Goal: Feedback & Contribution: Submit feedback/report problem

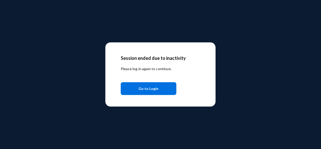
click at [161, 91] on button "Go to Login" at bounding box center [149, 88] width 56 height 13
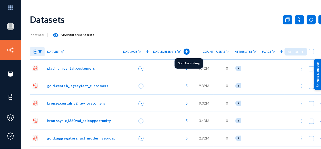
click at [187, 49] on icon at bounding box center [187, 52] width 6 height 6
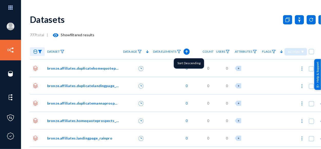
click at [186, 51] on icon at bounding box center [187, 51] width 3 height 3
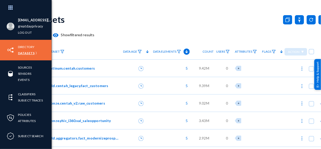
click at [23, 52] on link "Datasets" at bounding box center [26, 53] width 17 height 6
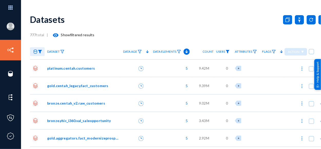
click at [228, 52] on img at bounding box center [228, 52] width 4 height 4
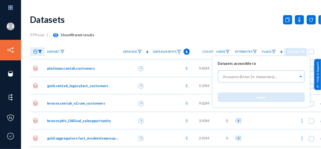
click at [229, 51] on div at bounding box center [160, 74] width 321 height 149
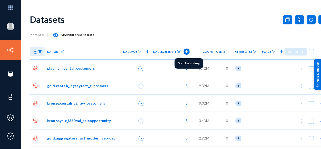
click at [186, 52] on polygon at bounding box center [187, 51] width 3 height 3
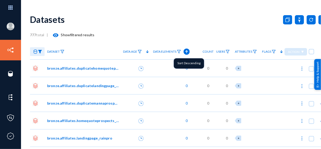
click at [186, 52] on icon at bounding box center [187, 51] width 3 height 3
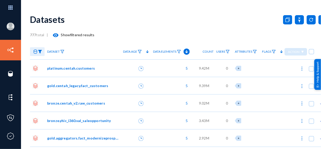
click at [72, 68] on span "platinum.centah.customers" at bounding box center [71, 67] width 48 height 5
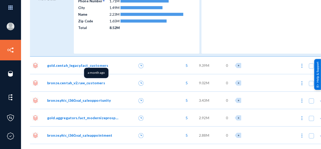
scroll to position [114, 0]
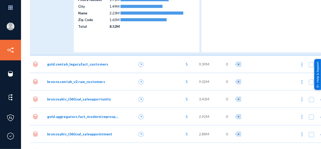
click at [95, 65] on span "gold.centah_legacy.fact_customers" at bounding box center [77, 63] width 61 height 5
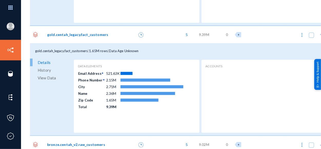
scroll to position [171, 0]
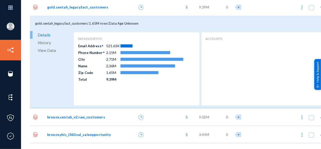
click at [48, 50] on span "View Data" at bounding box center [47, 50] width 18 height 8
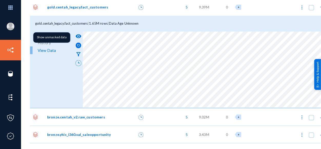
click at [77, 35] on mat-icon "visibility" at bounding box center [78, 36] width 6 height 6
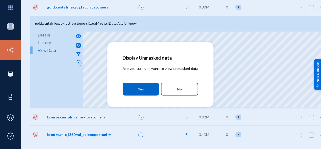
click at [138, 89] on button "Yes" at bounding box center [141, 89] width 36 height 13
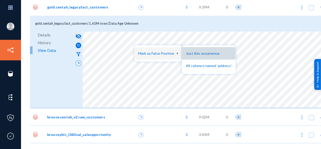
click at [193, 53] on button "Just this occurrence" at bounding box center [209, 53] width 54 height 12
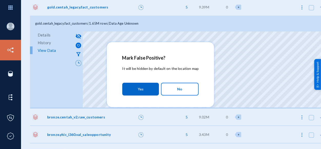
click at [141, 87] on span "Yes" at bounding box center [141, 88] width 6 height 9
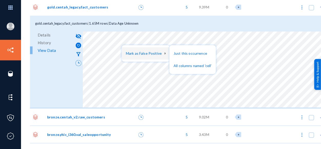
click at [155, 21] on div at bounding box center [160, 74] width 321 height 149
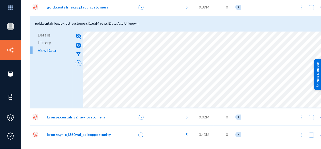
scroll to position [199, 0]
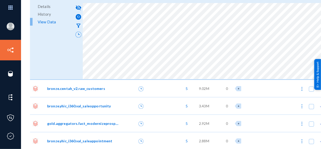
click at [54, 88] on span "bronze.centah_v2.raw_customers" at bounding box center [76, 88] width 58 height 5
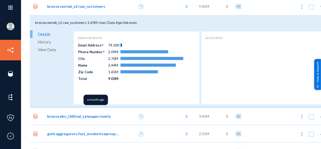
scroll to position [285, 0]
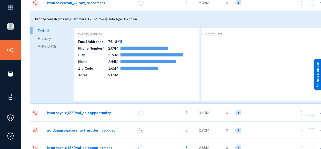
click at [46, 45] on span "View Data" at bounding box center [47, 46] width 18 height 8
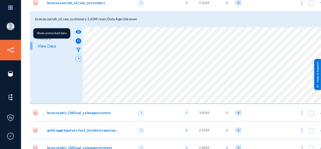
click at [79, 31] on mat-icon "visibility" at bounding box center [78, 32] width 6 height 6
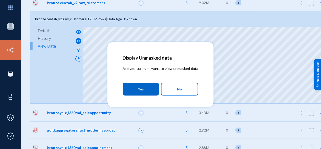
click at [139, 88] on span "Yes" at bounding box center [141, 88] width 6 height 9
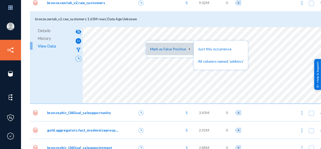
click at [159, 51] on button "Mark as False Positive" at bounding box center [170, 49] width 48 height 12
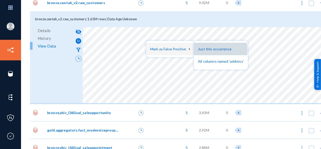
click at [202, 50] on button "Just this occurrence" at bounding box center [221, 49] width 54 height 12
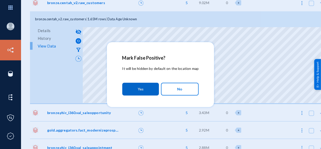
click at [156, 87] on button "Yes" at bounding box center [140, 89] width 37 height 13
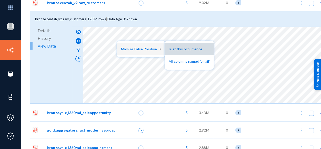
click at [175, 49] on button "Just this occurrence" at bounding box center [189, 49] width 49 height 12
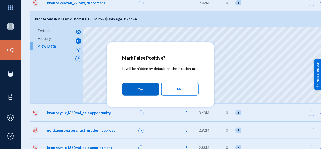
click at [145, 88] on button "Yes" at bounding box center [140, 89] width 37 height 13
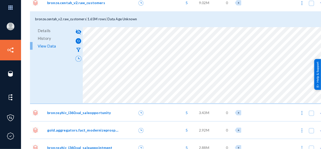
click at [285, 132] on div at bounding box center [307, 129] width 44 height 17
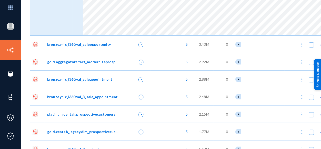
scroll to position [371, 0]
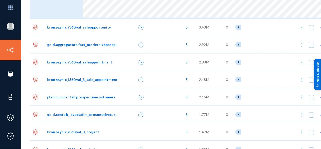
click at [88, 27] on span "bronze.yhic_i360.val_saleopportunity" at bounding box center [79, 26] width 64 height 5
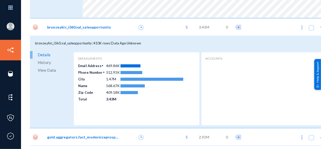
click at [53, 69] on span "View Data" at bounding box center [47, 70] width 18 height 8
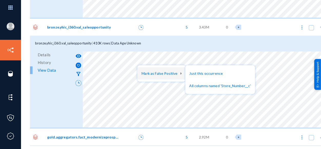
click at [124, 79] on div at bounding box center [160, 74] width 321 height 149
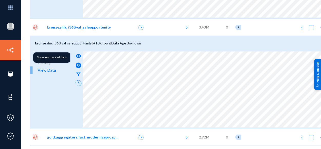
click at [76, 54] on mat-icon "visibility" at bounding box center [78, 56] width 6 height 6
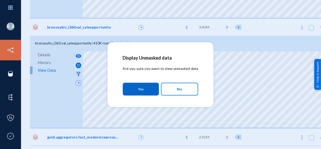
click at [134, 92] on button "Yes" at bounding box center [141, 89] width 36 height 13
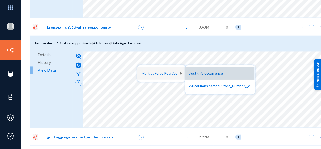
click at [206, 74] on button "Just this occurrence" at bounding box center [221, 73] width 70 height 12
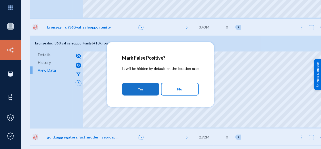
click at [147, 90] on button "Yes" at bounding box center [140, 89] width 37 height 13
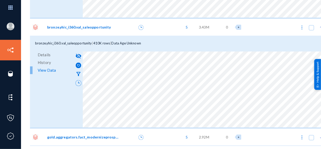
drag, startPoint x: 195, startPoint y: 127, endPoint x: 204, endPoint y: 128, distance: 8.5
click at [204, 128] on div "visibility_off filter_alt" at bounding box center [201, 89] width 256 height 77
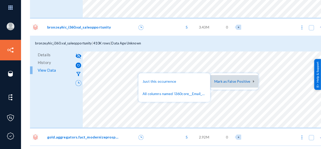
click at [221, 81] on button "Mark as False Positive" at bounding box center [234, 81] width 48 height 12
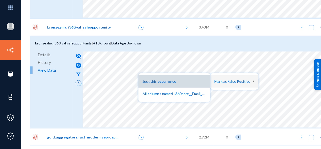
click at [173, 83] on button "Just this occurrence" at bounding box center [175, 81] width 72 height 12
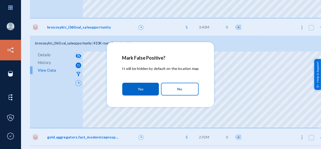
click at [147, 91] on button "Yes" at bounding box center [140, 89] width 37 height 13
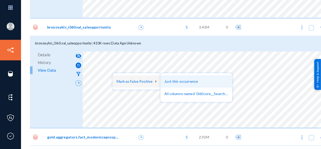
click at [173, 80] on button "Just this occurrence" at bounding box center [197, 81] width 72 height 12
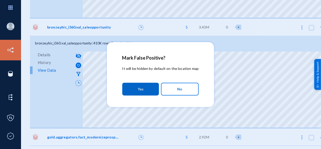
click at [149, 88] on button "Yes" at bounding box center [140, 89] width 37 height 13
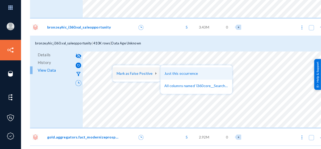
click at [173, 72] on button "Just this occurrence" at bounding box center [197, 73] width 72 height 12
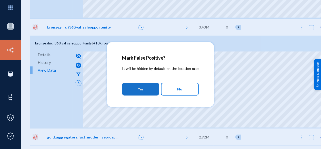
click at [151, 90] on button "Yes" at bounding box center [140, 89] width 37 height 13
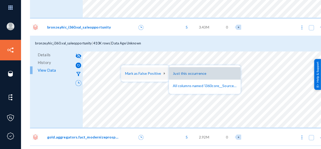
click at [198, 75] on button "Just this occurrence" at bounding box center [205, 73] width 72 height 12
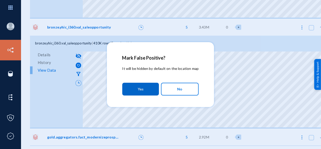
click at [138, 87] on span "Yes" at bounding box center [141, 88] width 6 height 9
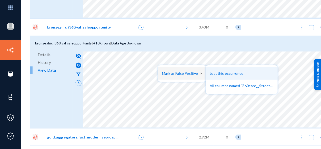
click at [225, 74] on button "Just this occurrence" at bounding box center [242, 73] width 72 height 12
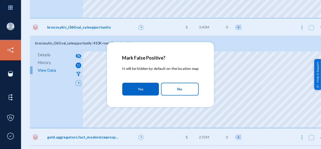
click at [142, 88] on span "Yes" at bounding box center [141, 88] width 6 height 9
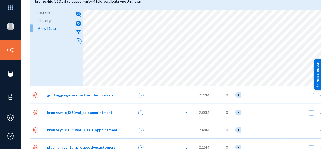
scroll to position [456, 0]
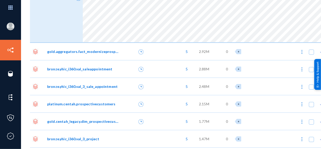
click at [80, 51] on span "gold.aggregators.fact_modernizeprospects" at bounding box center [83, 51] width 72 height 5
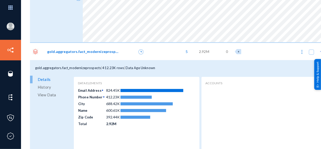
click at [50, 94] on span "View Data" at bounding box center [47, 95] width 18 height 8
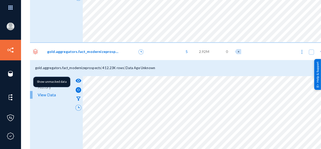
click at [80, 79] on mat-icon "visibility" at bounding box center [78, 81] width 6 height 6
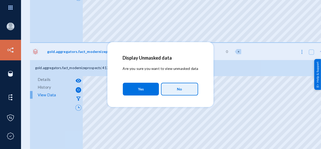
click at [180, 93] on span "No" at bounding box center [179, 89] width 5 height 9
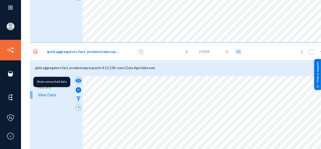
click at [78, 78] on mat-icon "visibility" at bounding box center [78, 81] width 6 height 6
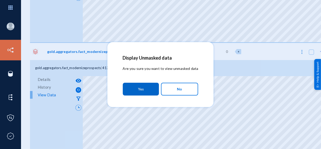
click at [133, 85] on button "Yes" at bounding box center [141, 89] width 36 height 13
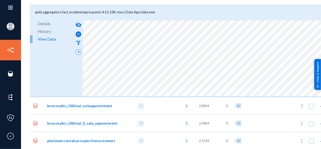
scroll to position [513, 0]
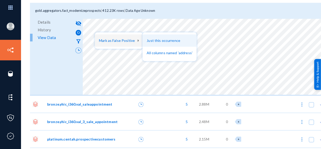
click at [161, 40] on button "Just this occurrence" at bounding box center [170, 40] width 54 height 12
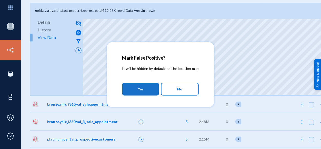
click at [138, 89] on span "Yes" at bounding box center [141, 88] width 6 height 9
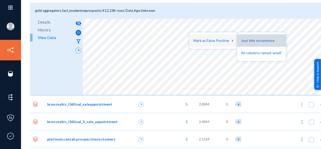
click at [246, 41] on button "Just this occurrence" at bounding box center [261, 40] width 49 height 12
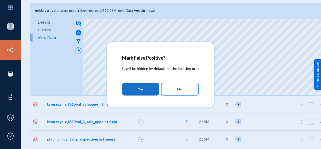
click at [143, 89] on span "Yes" at bounding box center [141, 88] width 6 height 9
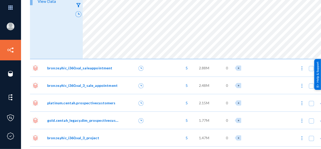
scroll to position [570, 0]
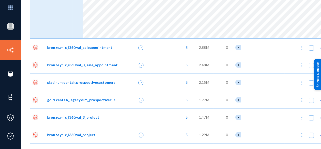
click at [72, 45] on span "bronze.yhic_i360.val_saleappointment" at bounding box center [79, 47] width 65 height 5
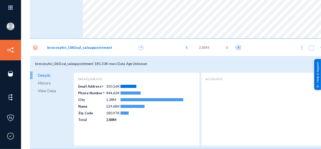
click at [45, 90] on span "View Data" at bounding box center [47, 91] width 18 height 8
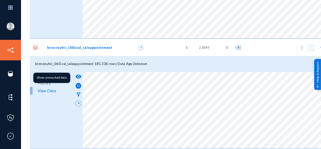
click at [77, 75] on mat-icon "visibility" at bounding box center [78, 76] width 6 height 6
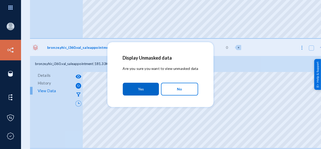
click at [137, 85] on button "Yes" at bounding box center [141, 89] width 36 height 13
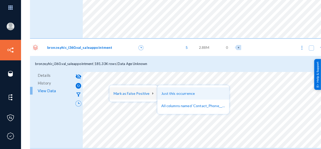
click at [171, 93] on button "Just this occurrence" at bounding box center [194, 93] width 72 height 12
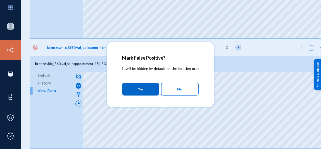
click at [151, 91] on button "Yes" at bounding box center [140, 89] width 37 height 13
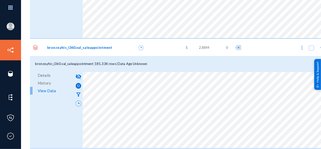
click at [211, 148] on div "[EMAIL_ADDRESS][DOMAIN_NAME] greatdayprivacy Log out Directory Datasets Sources…" at bounding box center [160, 74] width 321 height 149
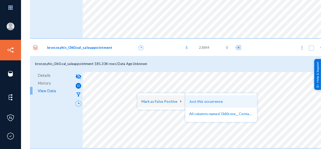
click at [198, 101] on button "Just this occurrence" at bounding box center [222, 101] width 72 height 12
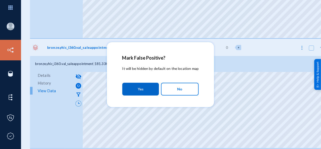
click at [153, 89] on button "Yes" at bounding box center [140, 89] width 37 height 13
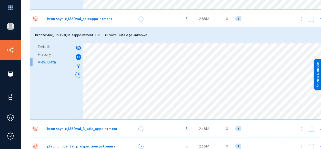
scroll to position [627, 0]
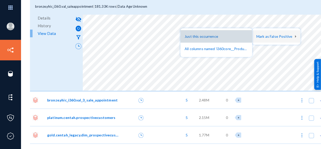
click at [214, 36] on button "Just this occurrence" at bounding box center [217, 36] width 72 height 12
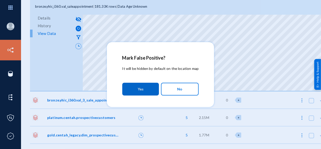
click at [143, 90] on span "Yes" at bounding box center [141, 88] width 6 height 9
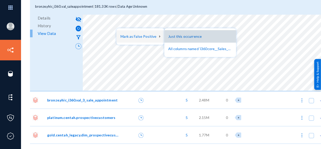
click at [177, 36] on button "Just this occurrence" at bounding box center [201, 36] width 72 height 12
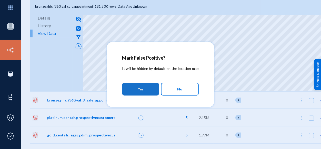
click at [146, 89] on button "Yes" at bounding box center [140, 89] width 37 height 13
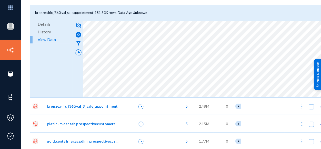
scroll to position [627, 0]
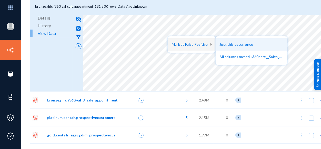
click at [224, 43] on button "Just this occurrence" at bounding box center [252, 44] width 72 height 12
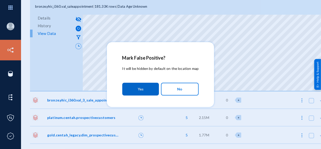
click at [141, 91] on span "Yes" at bounding box center [141, 88] width 6 height 9
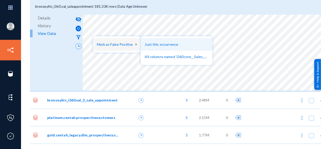
click at [158, 46] on button "Just this occurrence" at bounding box center [177, 44] width 72 height 12
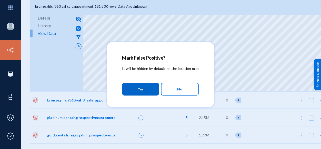
click at [147, 88] on button "Yes" at bounding box center [140, 89] width 37 height 13
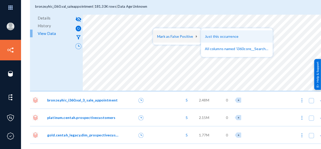
click at [213, 36] on button "Just this occurrence" at bounding box center [237, 36] width 72 height 12
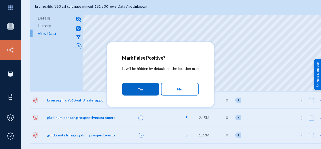
click at [148, 89] on button "Yes" at bounding box center [140, 89] width 37 height 13
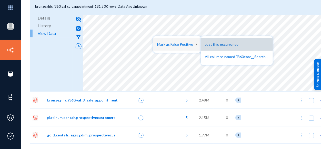
click at [218, 45] on button "Just this occurrence" at bounding box center [237, 44] width 72 height 12
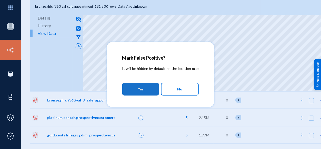
click at [151, 88] on button "Yes" at bounding box center [140, 89] width 37 height 13
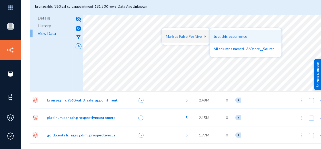
click at [221, 37] on button "Just this occurrence" at bounding box center [246, 36] width 72 height 12
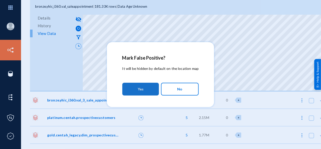
click at [145, 88] on button "Yes" at bounding box center [140, 89] width 37 height 13
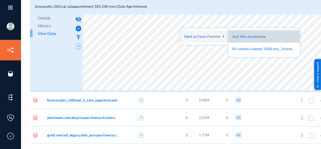
click at [245, 37] on button "Just this occurrence" at bounding box center [264, 36] width 72 height 12
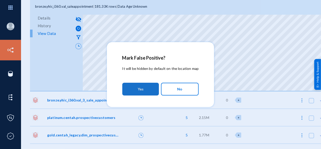
click at [144, 86] on span "Yes" at bounding box center [141, 88] width 6 height 9
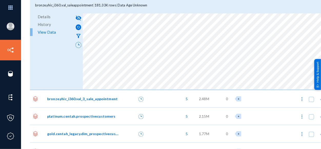
scroll to position [627, 0]
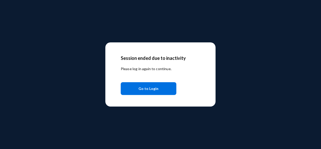
click at [238, 27] on div "Session ended due to inactivity Please log in again to continue. Go to Login" at bounding box center [160, 74] width 321 height 149
